Goal: Task Accomplishment & Management: Manage account settings

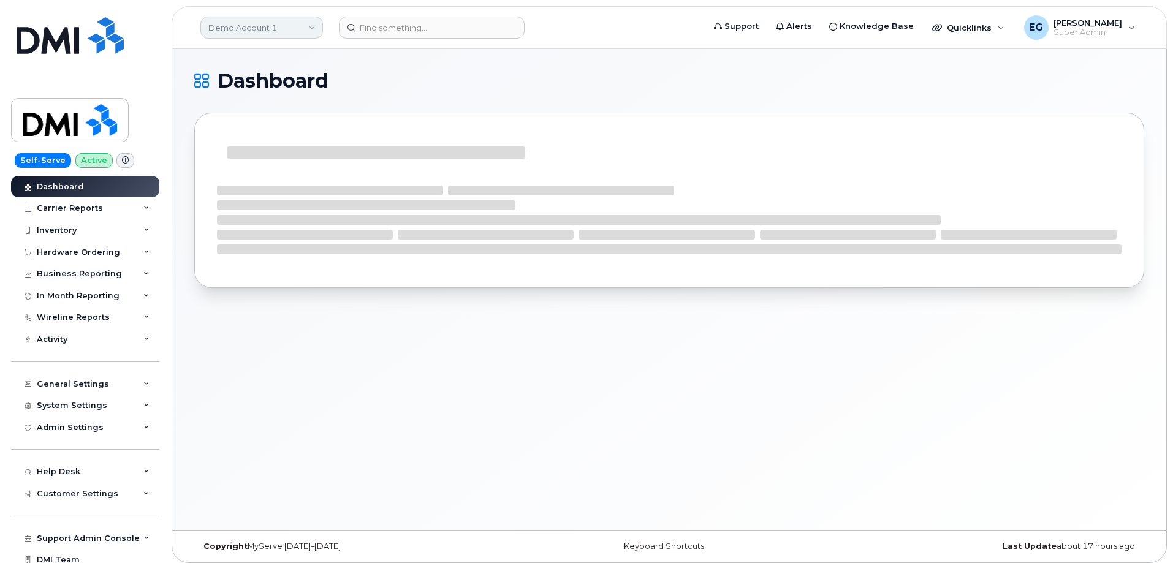
click at [291, 31] on link "Demo Account 1" at bounding box center [261, 28] width 123 height 22
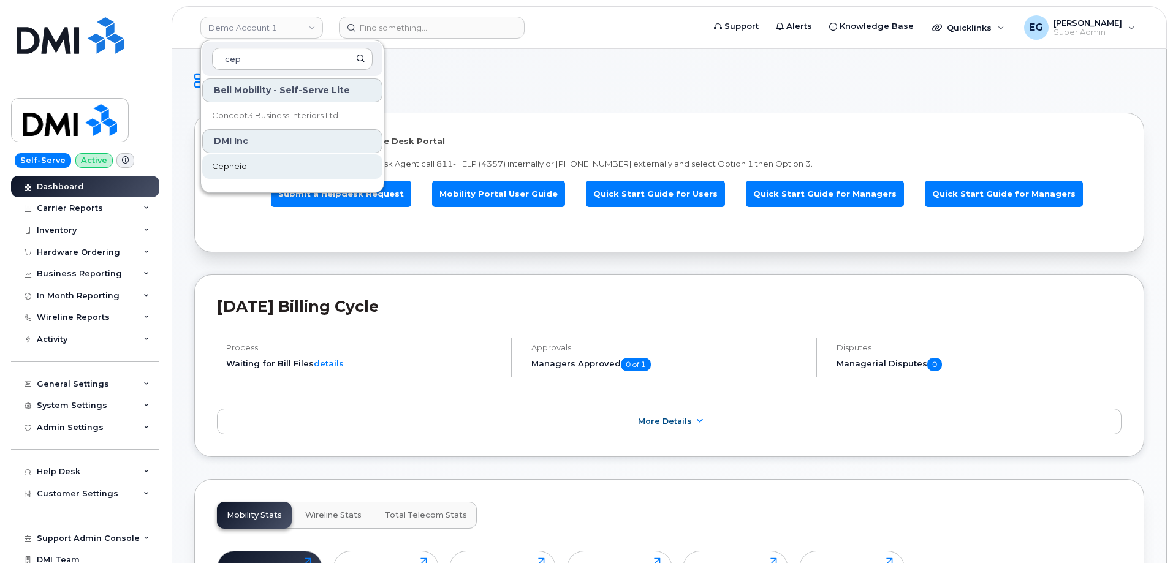
type input "cep"
click at [226, 169] on span "Cepheid" at bounding box center [229, 167] width 35 height 12
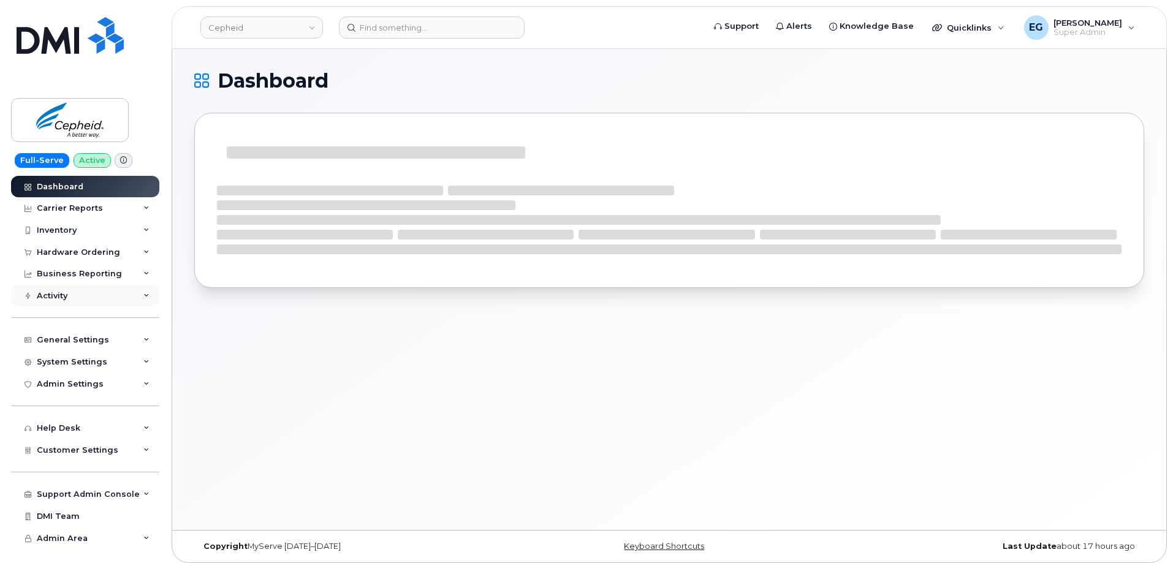
click at [83, 300] on div "Activity" at bounding box center [85, 296] width 148 height 22
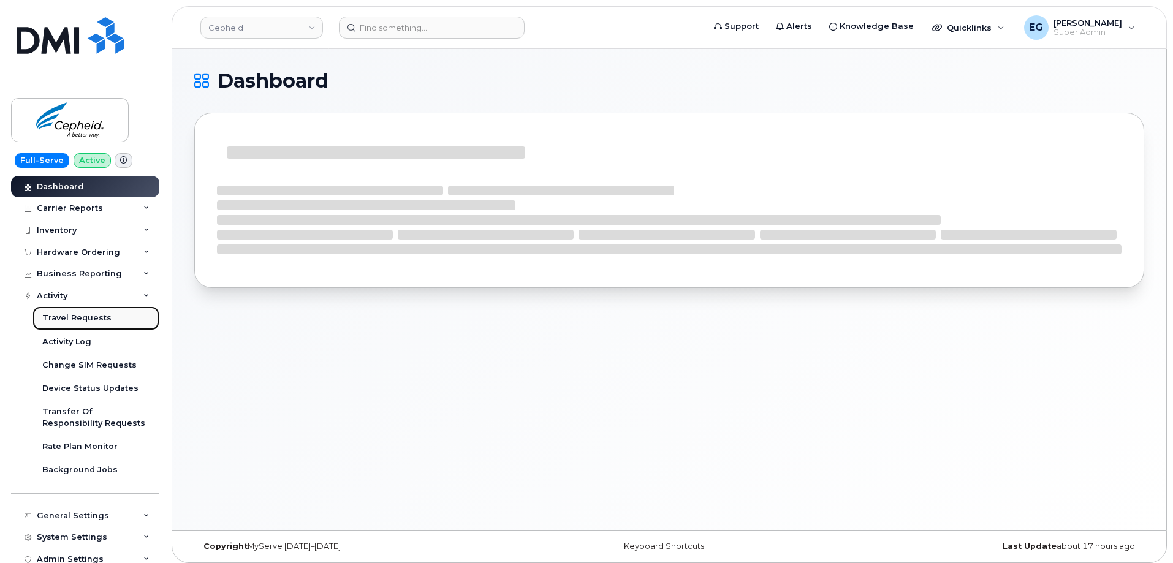
click at [84, 316] on div "Travel Requests" at bounding box center [76, 318] width 69 height 11
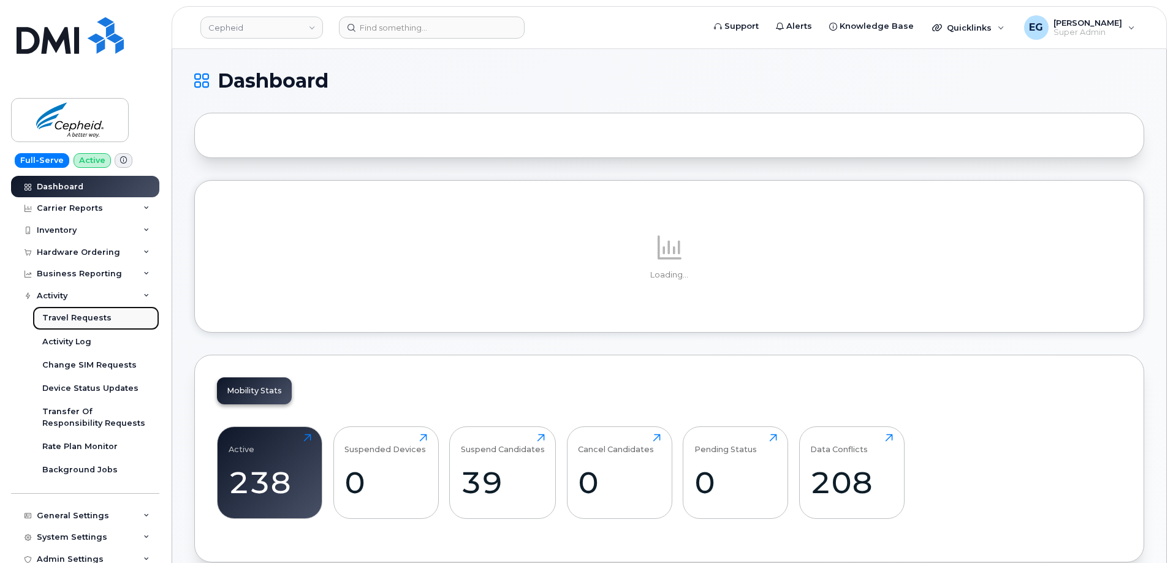
click at [82, 315] on div "Travel Requests" at bounding box center [76, 318] width 69 height 11
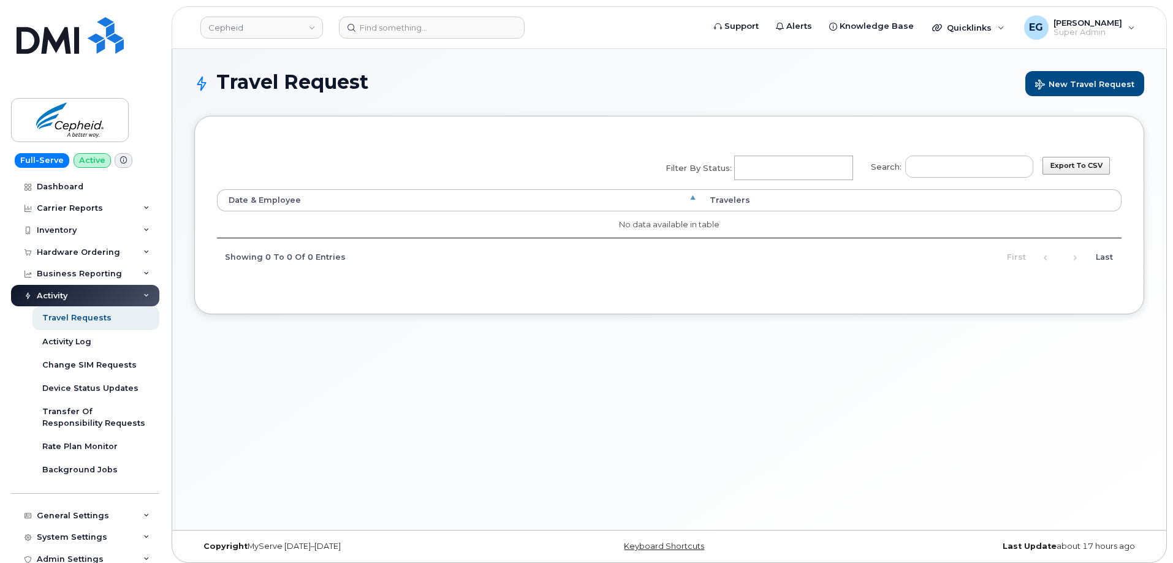
select select
click at [253, 32] on link "Cepheid" at bounding box center [261, 28] width 123 height 22
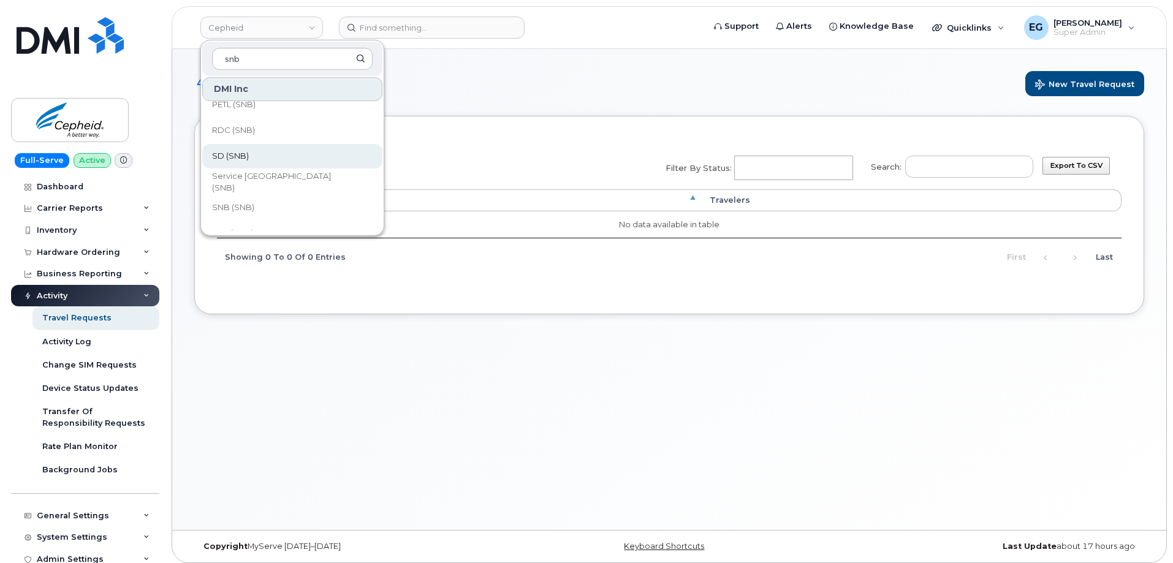
scroll to position [594, 0]
type input "snb"
click at [280, 161] on link "SNB (SNB)" at bounding box center [292, 165] width 180 height 25
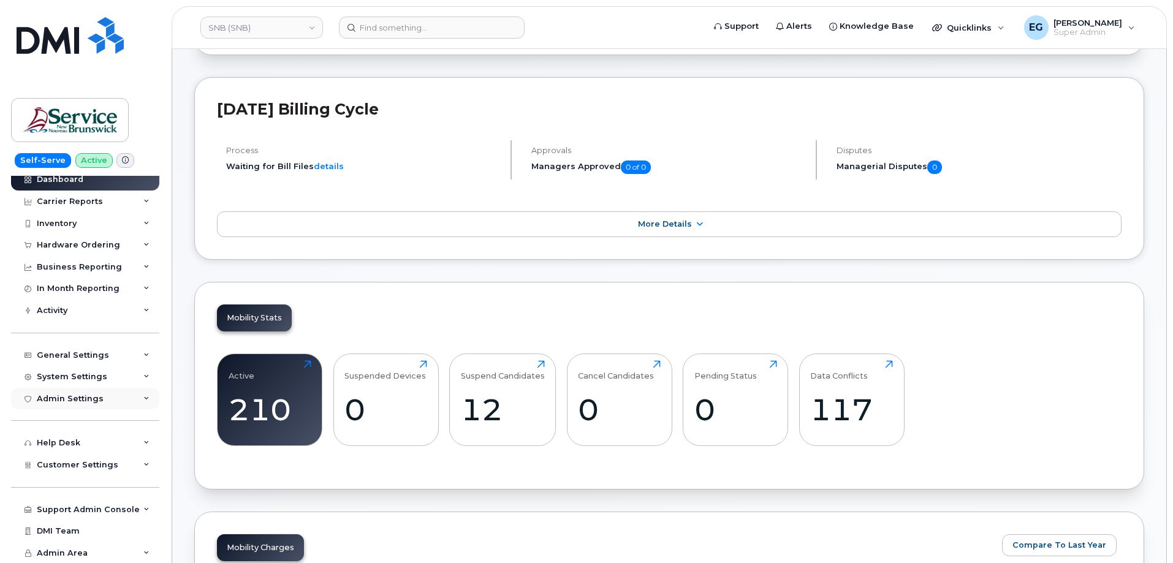
scroll to position [245, 0]
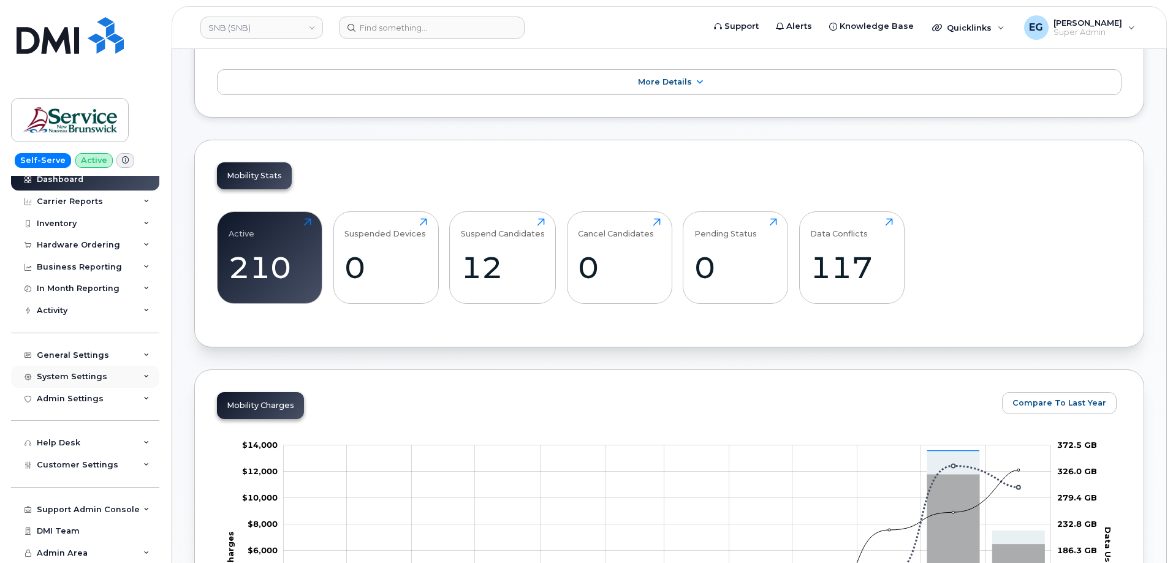
click at [77, 378] on div "System Settings" at bounding box center [72, 377] width 70 height 10
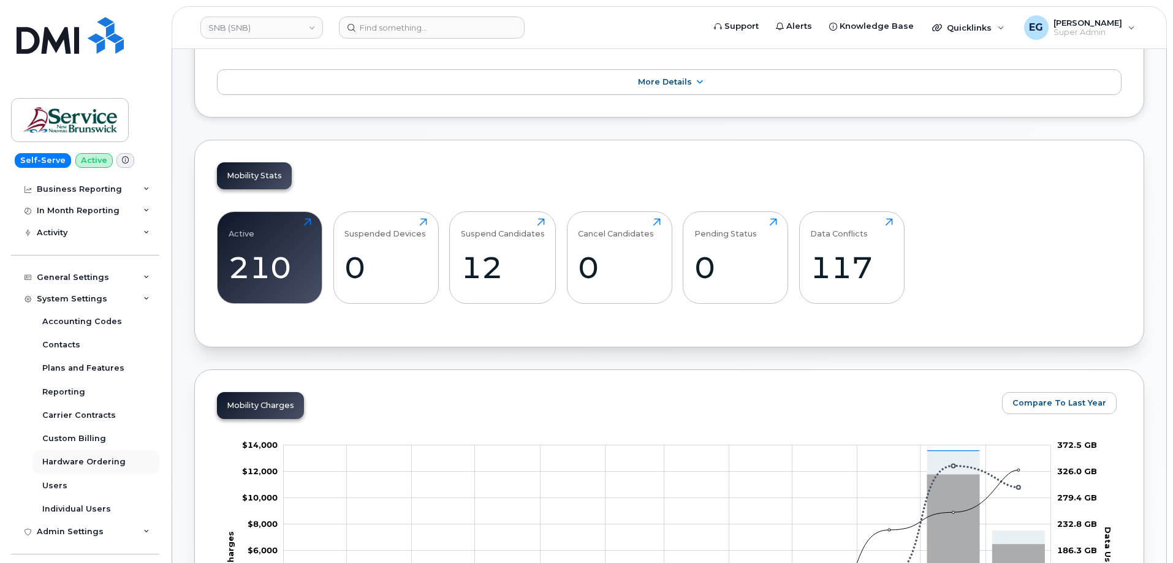
scroll to position [151, 0]
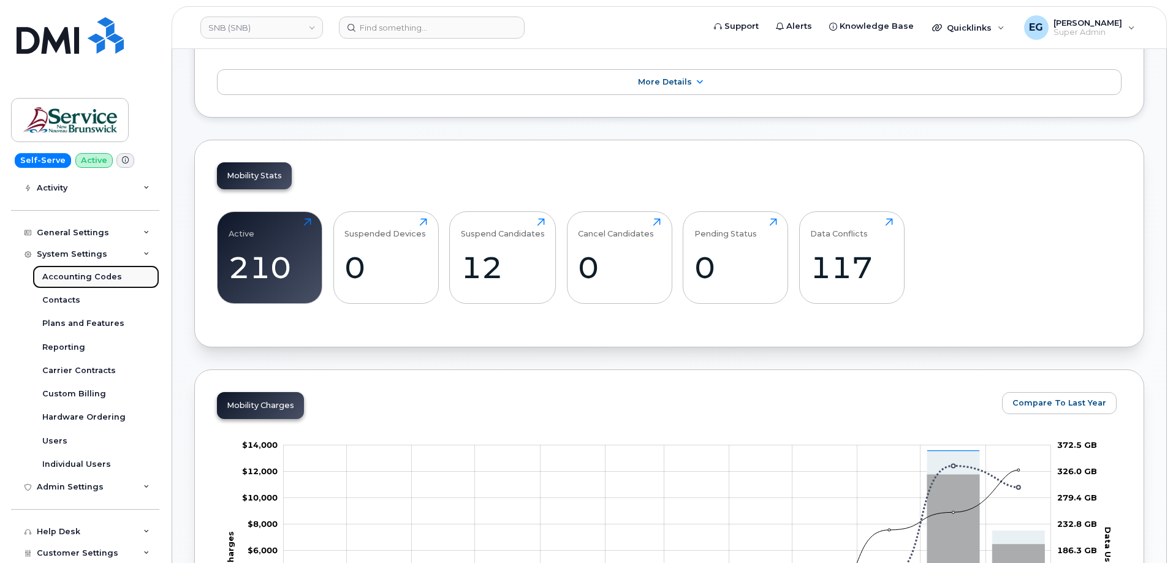
click at [96, 279] on div "Accounting Codes" at bounding box center [82, 277] width 80 height 11
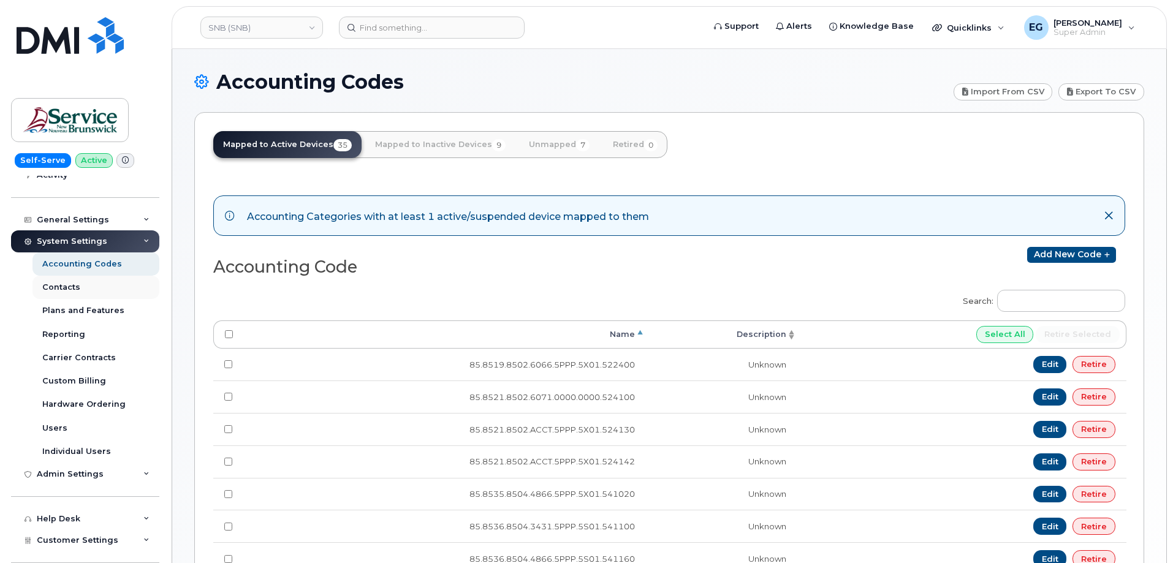
scroll to position [184, 0]
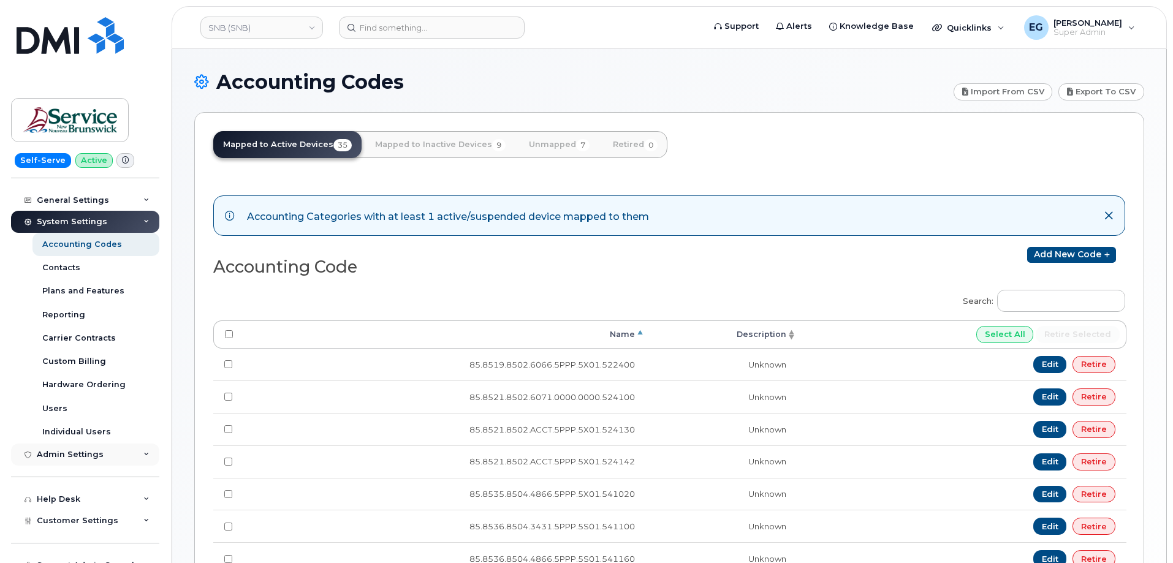
click at [81, 455] on div "Admin Settings" at bounding box center [70, 455] width 67 height 10
click at [86, 388] on div "Hardware Ordering" at bounding box center [83, 384] width 83 height 11
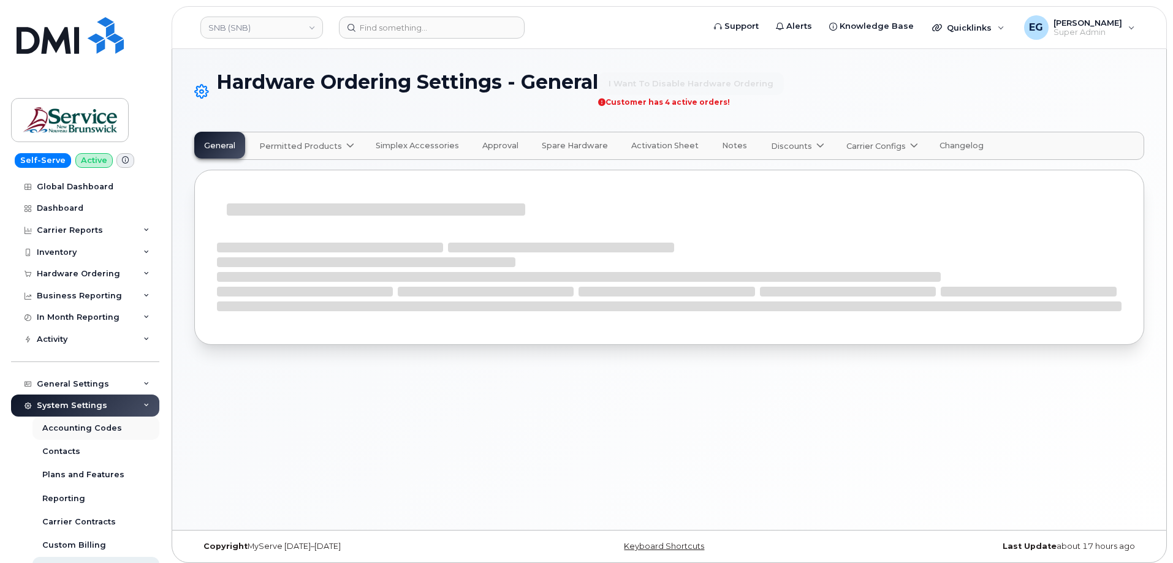
select select "admins"
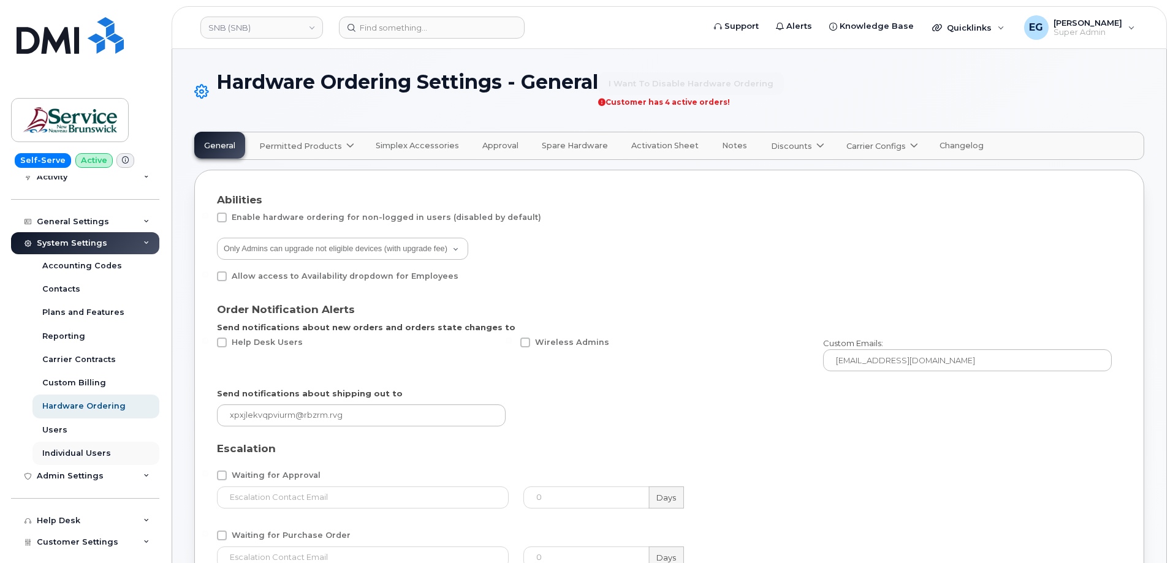
scroll to position [184, 0]
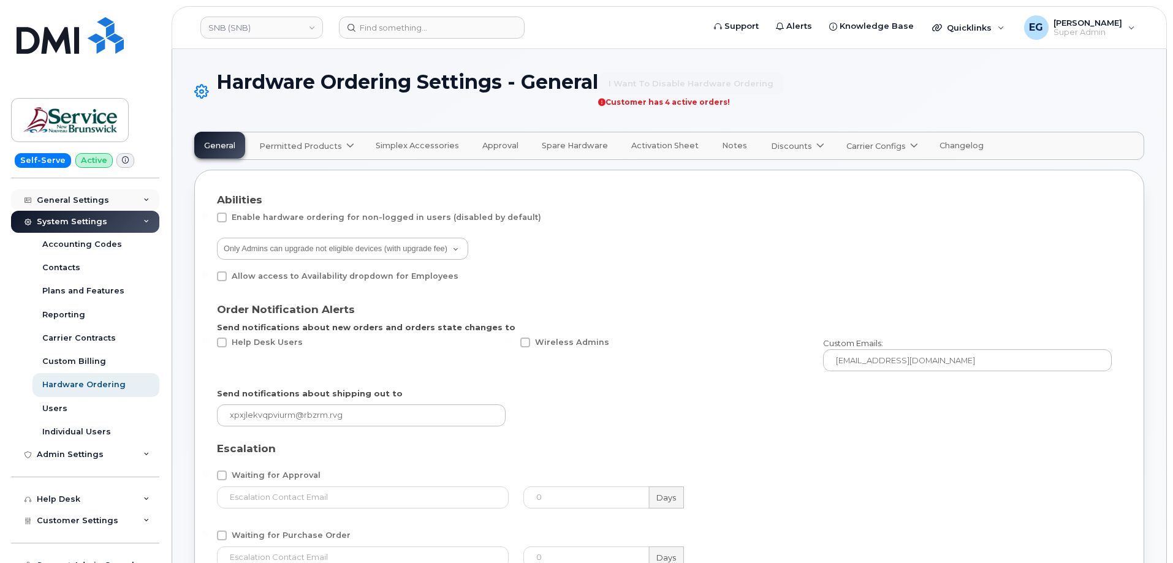
click at [138, 192] on div "General Settings" at bounding box center [85, 200] width 148 height 22
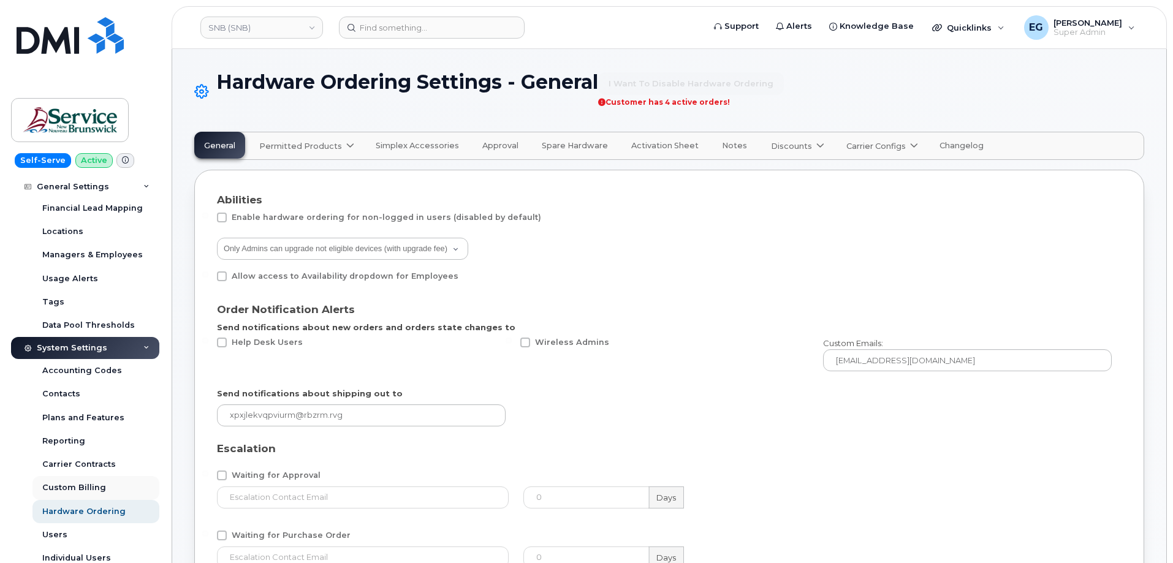
scroll to position [306, 0]
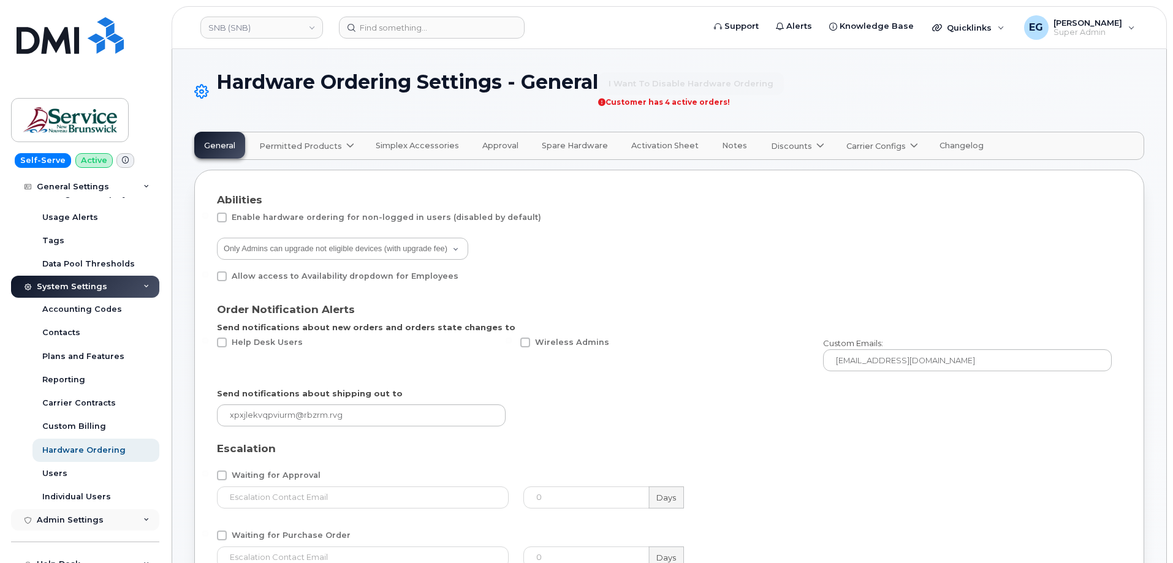
click at [95, 518] on div "Admin Settings" at bounding box center [70, 520] width 67 height 10
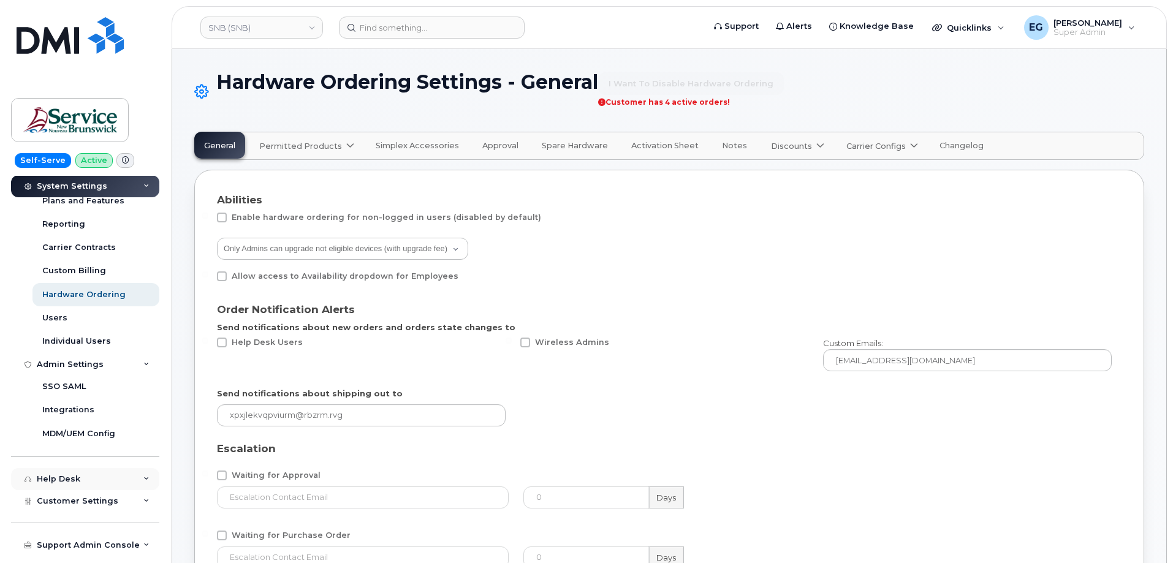
scroll to position [490, 0]
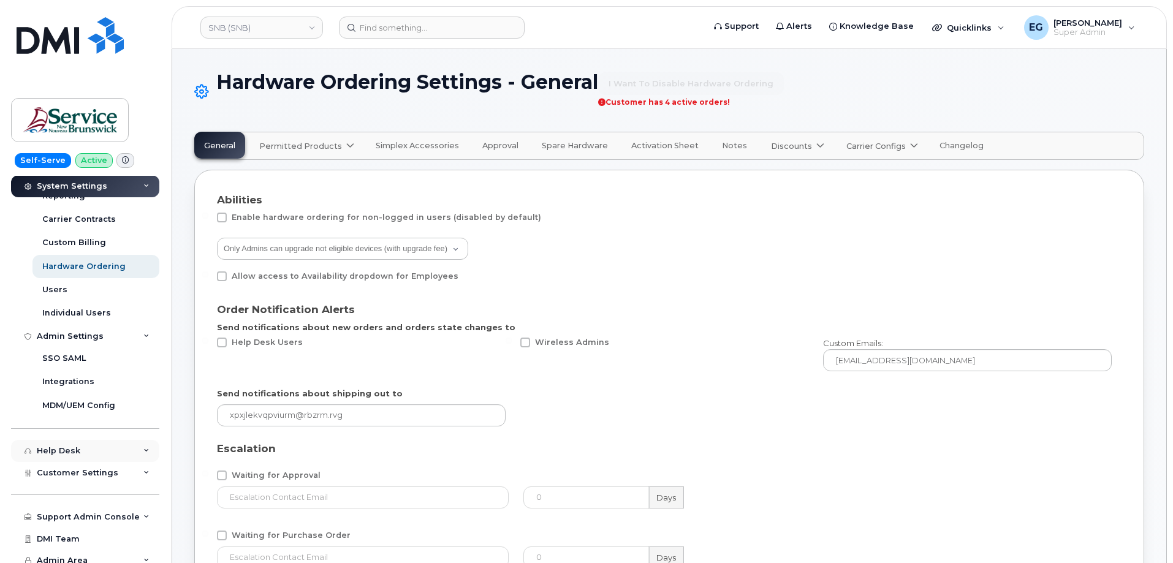
click at [112, 452] on div "Help Desk" at bounding box center [85, 451] width 148 height 22
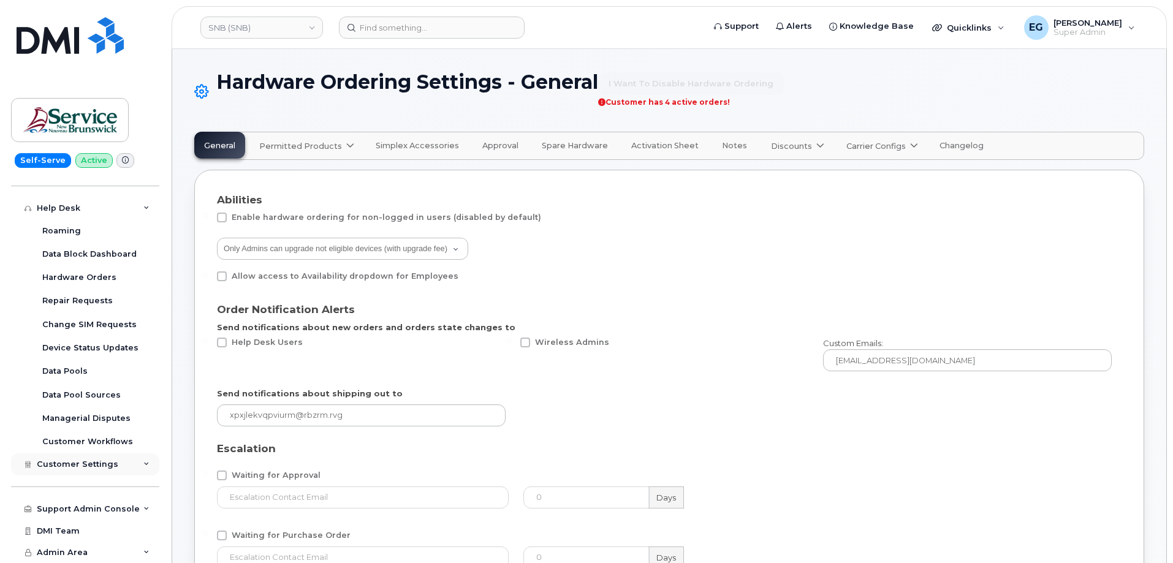
click at [110, 462] on span "Customer Settings" at bounding box center [78, 464] width 82 height 9
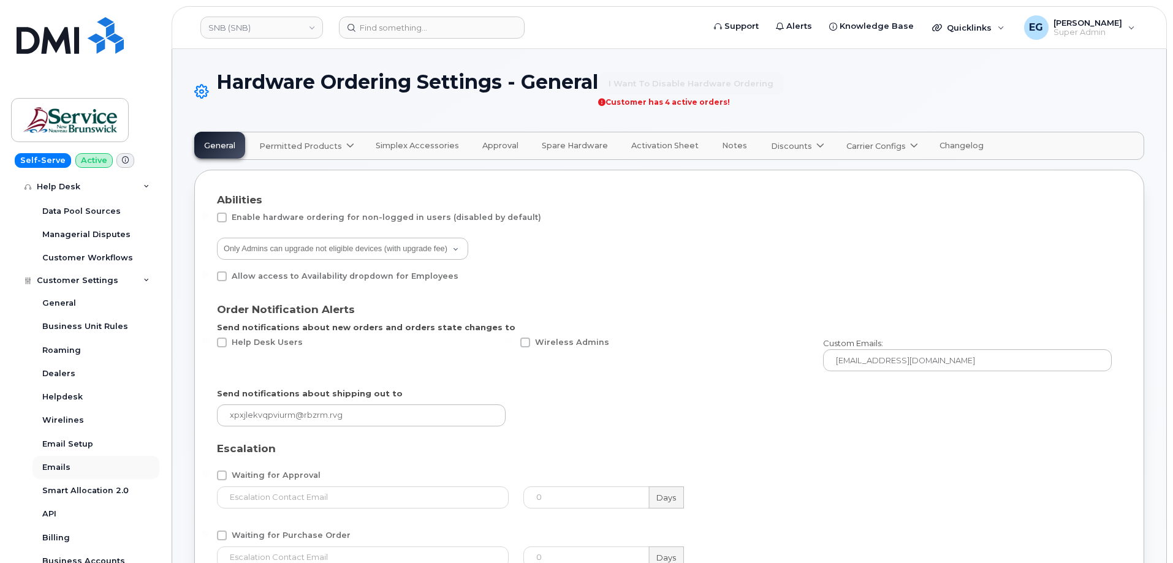
scroll to position [978, 0]
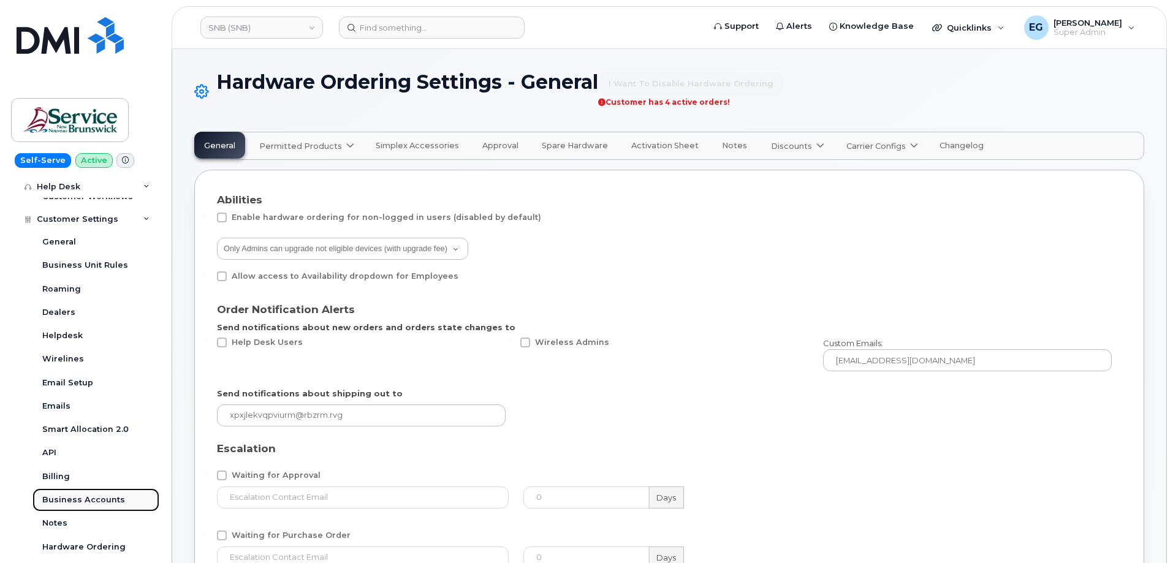
click at [76, 497] on div "Business Accounts" at bounding box center [83, 500] width 83 height 11
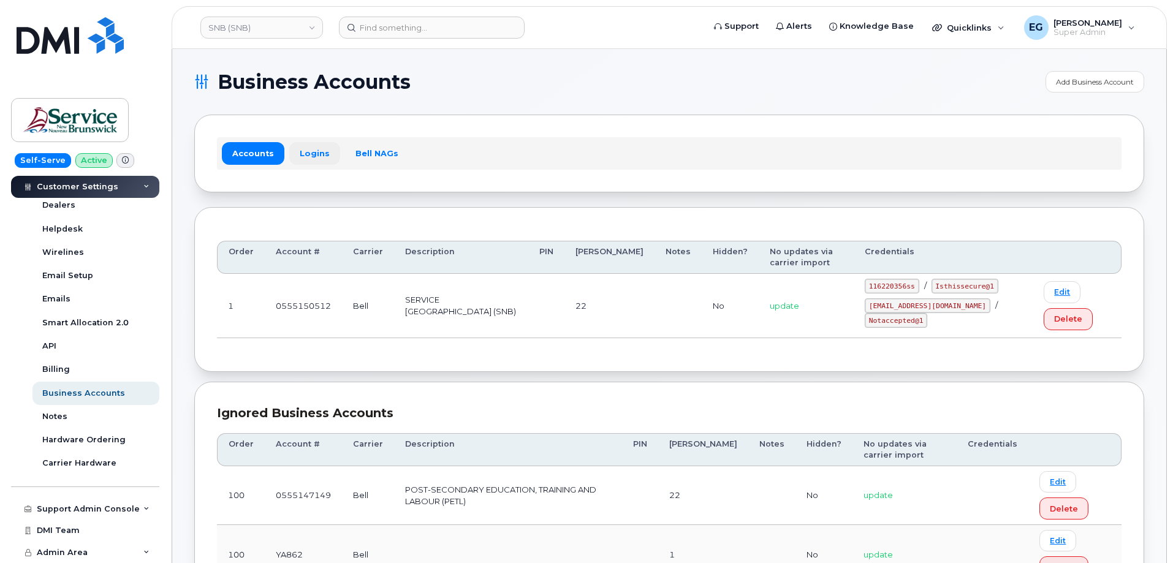
click at [310, 154] on link "Logins" at bounding box center [314, 153] width 51 height 22
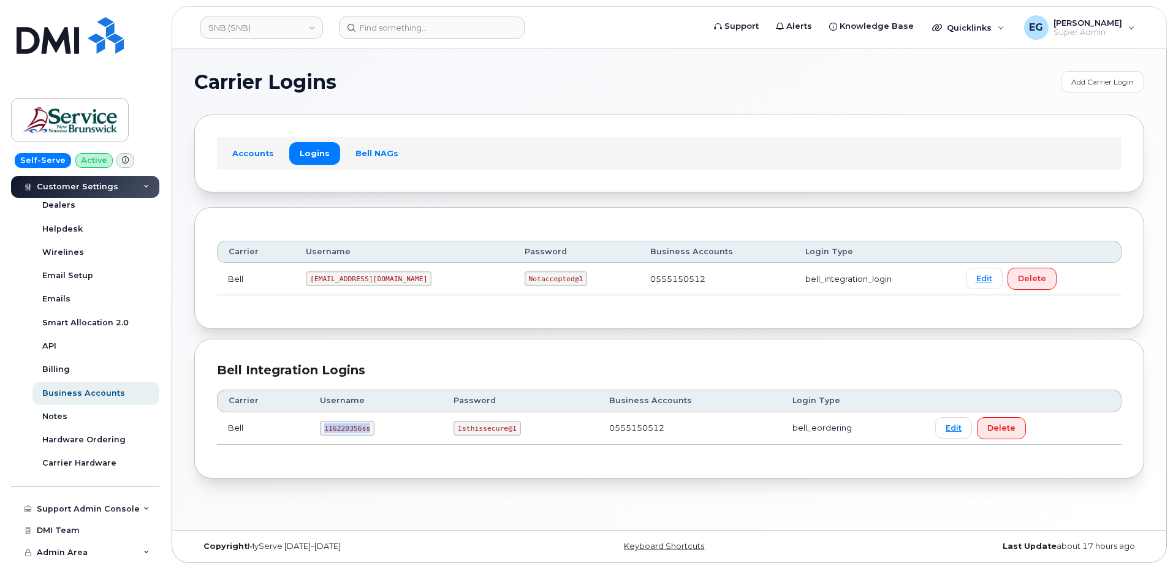
drag, startPoint x: 370, startPoint y: 429, endPoint x: 324, endPoint y: 431, distance: 46.0
click at [324, 431] on td "116220356ss" at bounding box center [376, 428] width 134 height 32
copy code "116220356ss"
drag, startPoint x: 510, startPoint y: 430, endPoint x: 447, endPoint y: 433, distance: 62.6
click at [447, 433] on td "Isthissecure@1" at bounding box center [520, 428] width 156 height 32
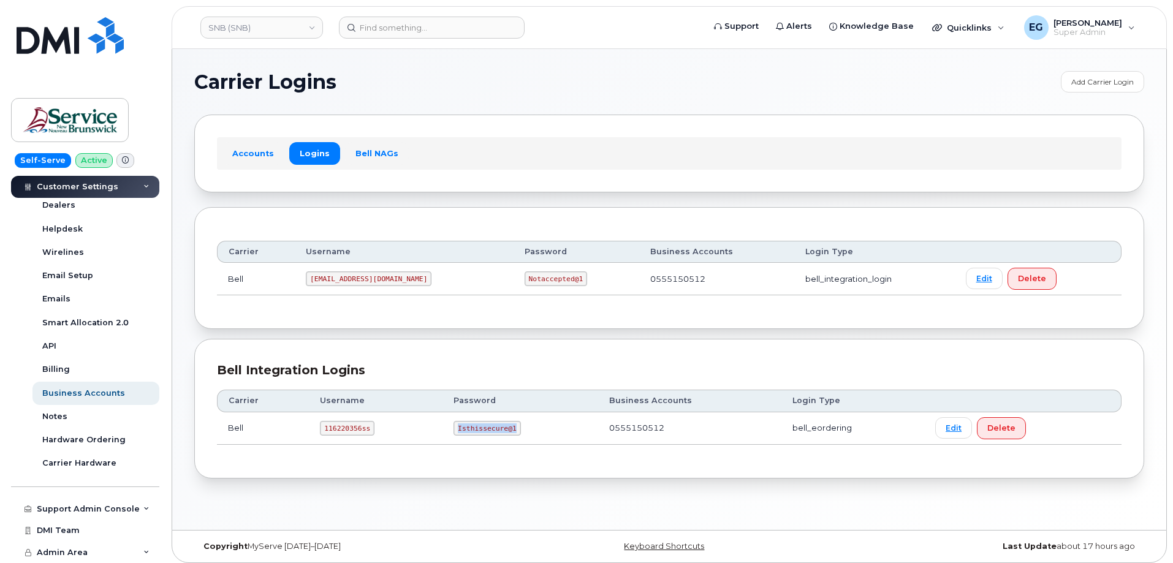
copy code "Isthissecure@1"
